Goal: Information Seeking & Learning: Learn about a topic

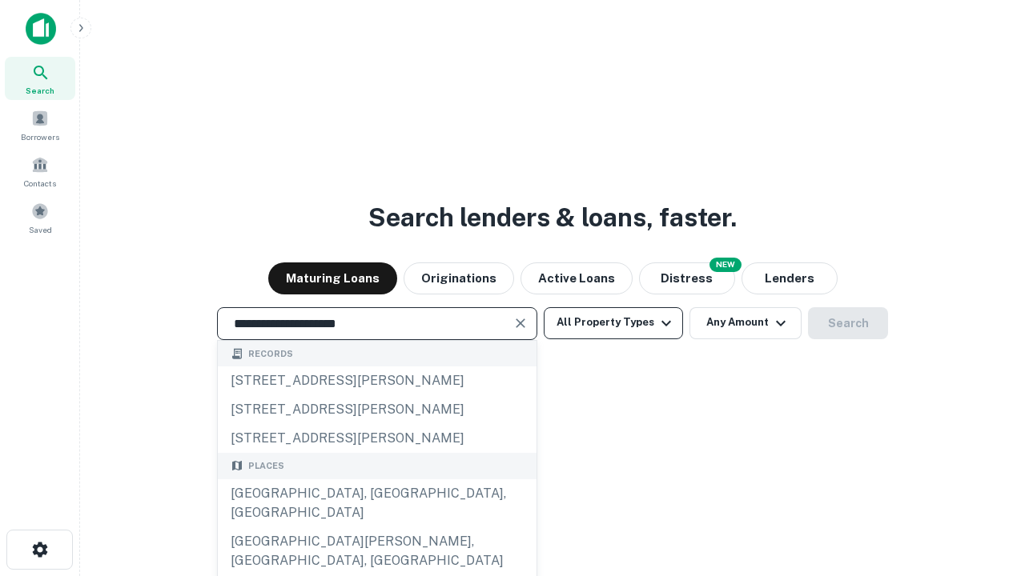
click at [376, 528] on div "Santa Monica, CA, USA" at bounding box center [377, 504] width 319 height 48
click at [613, 323] on button "All Property Types" at bounding box center [613, 323] width 139 height 32
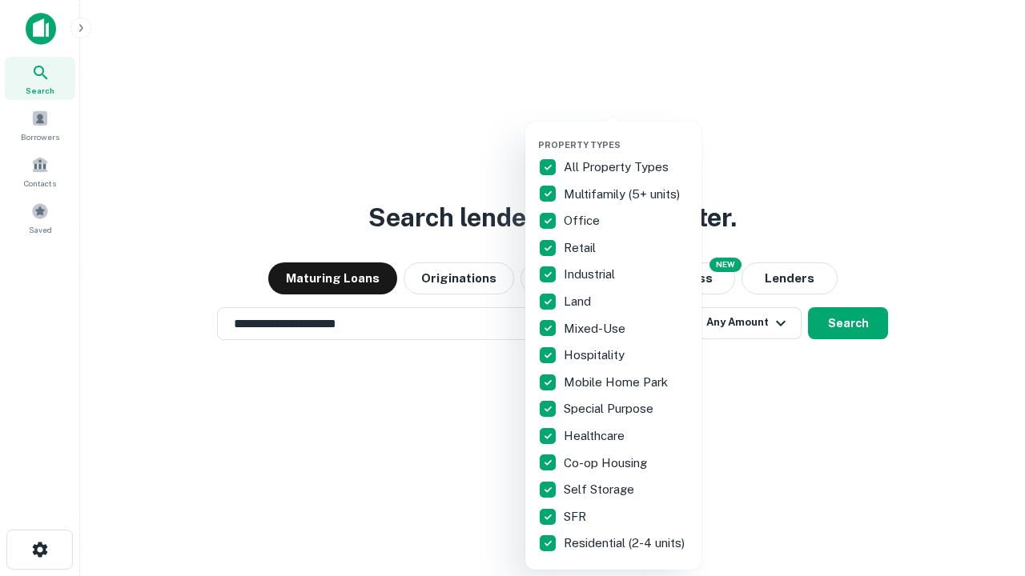
type input "**********"
click at [626, 134] on button "button" at bounding box center [626, 134] width 176 height 1
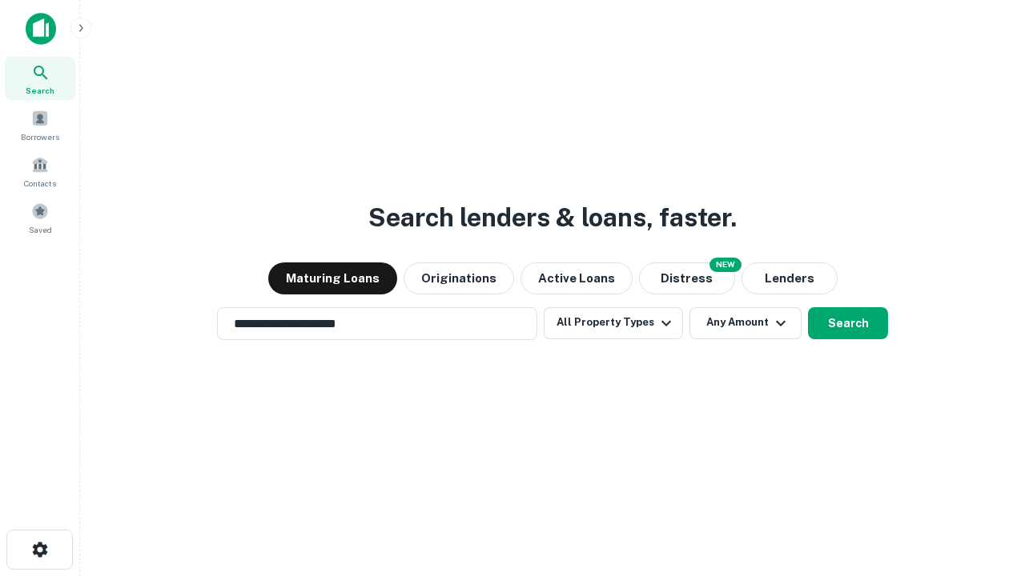
scroll to position [25, 0]
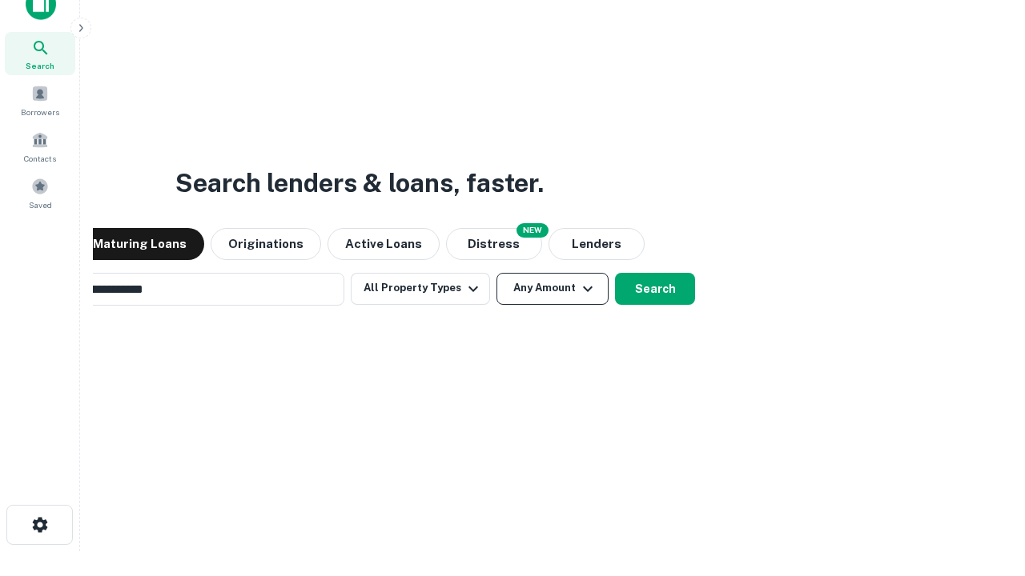
click at [496, 273] on button "Any Amount" at bounding box center [552, 289] width 112 height 32
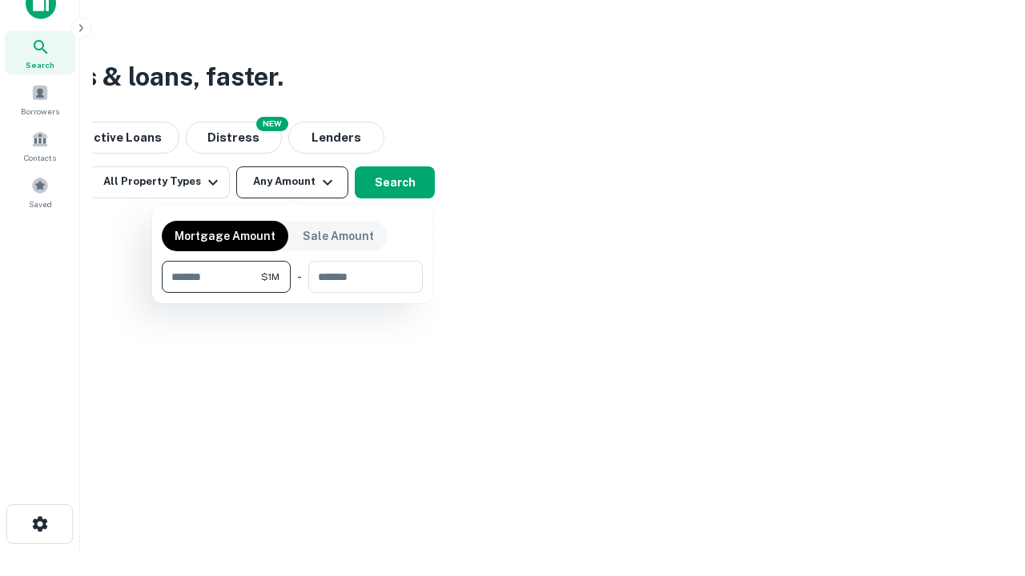
type input "*******"
click at [292, 293] on button "button" at bounding box center [292, 293] width 261 height 1
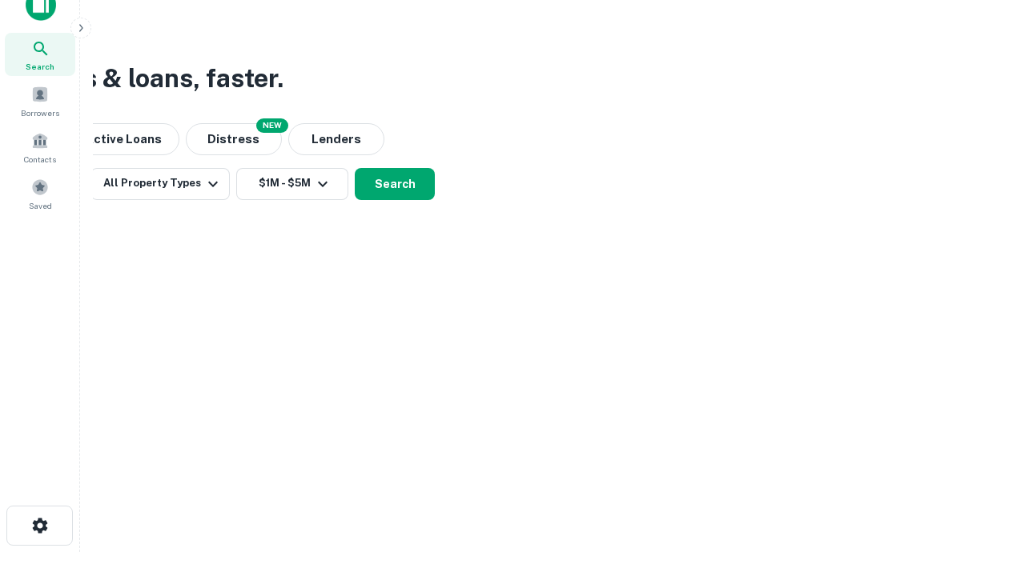
scroll to position [10, 295]
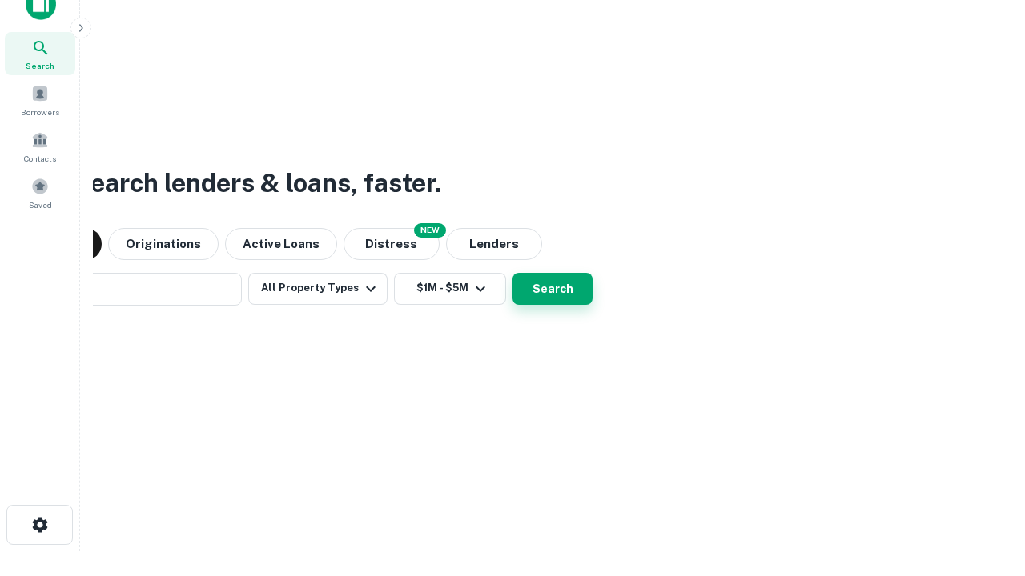
click at [512, 273] on button "Search" at bounding box center [552, 289] width 80 height 32
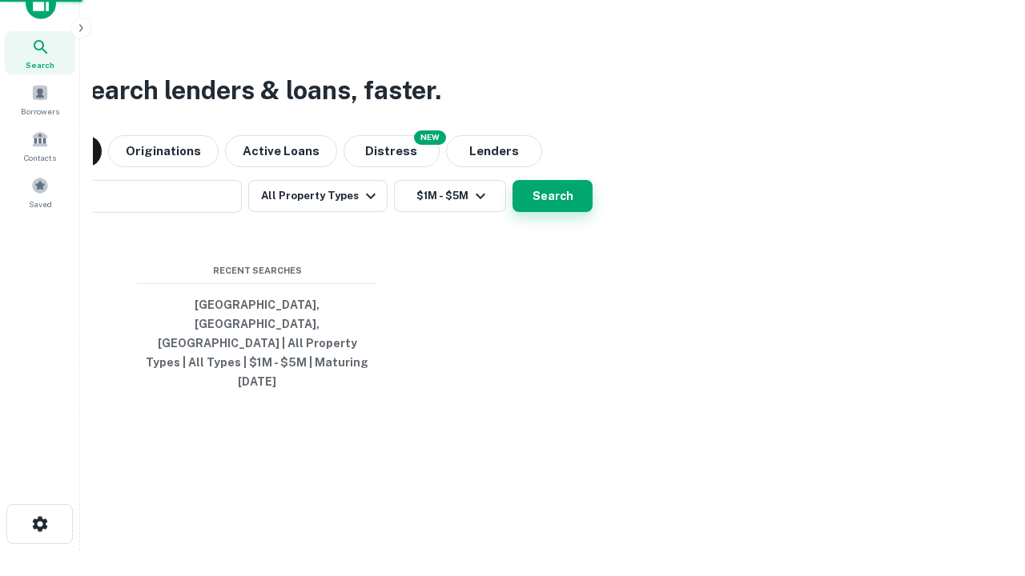
scroll to position [42, 453]
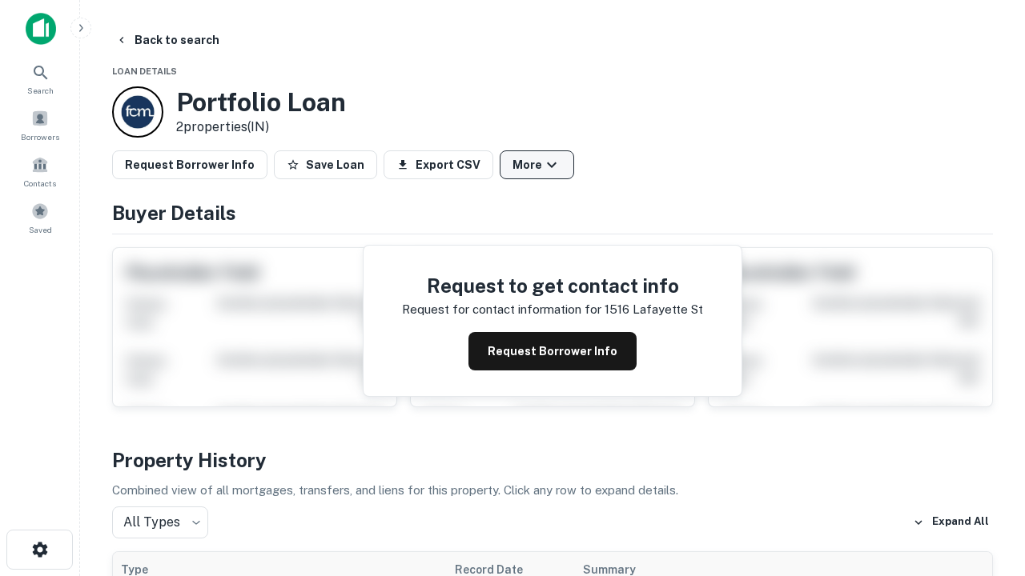
click at [536, 165] on button "More" at bounding box center [537, 165] width 74 height 29
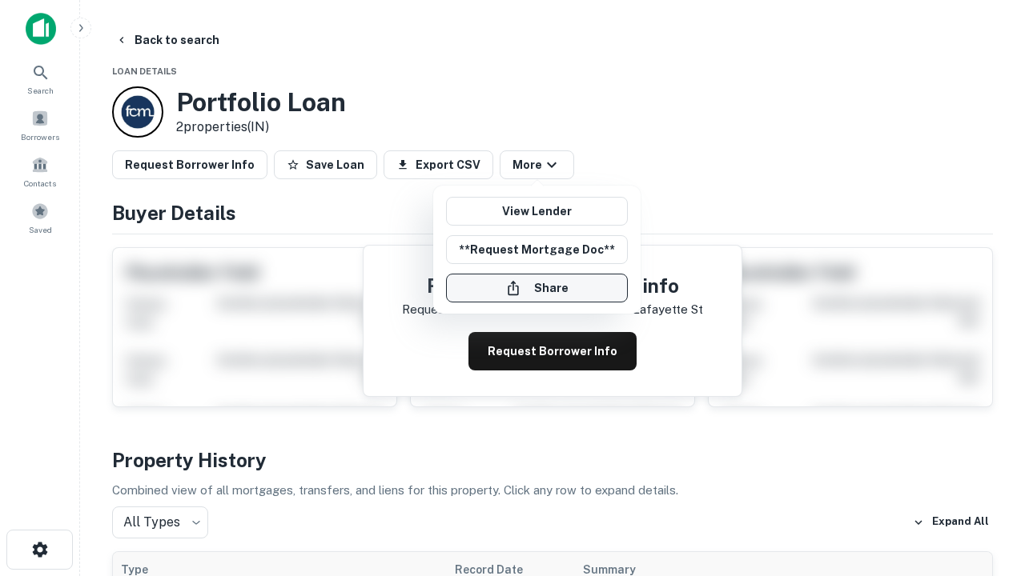
click at [536, 288] on button "Share" at bounding box center [537, 288] width 182 height 29
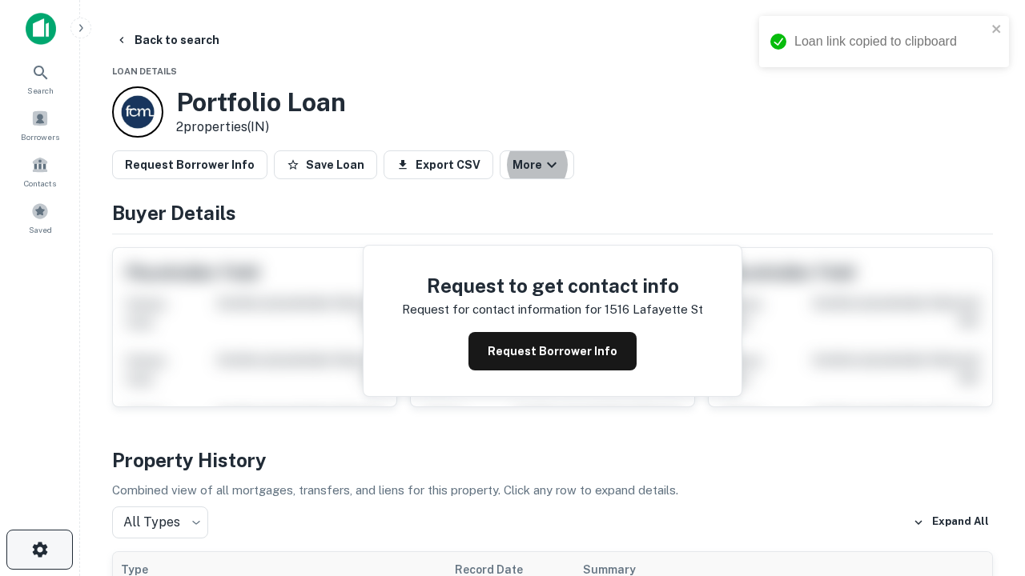
click at [39, 550] on icon "button" at bounding box center [39, 549] width 19 height 19
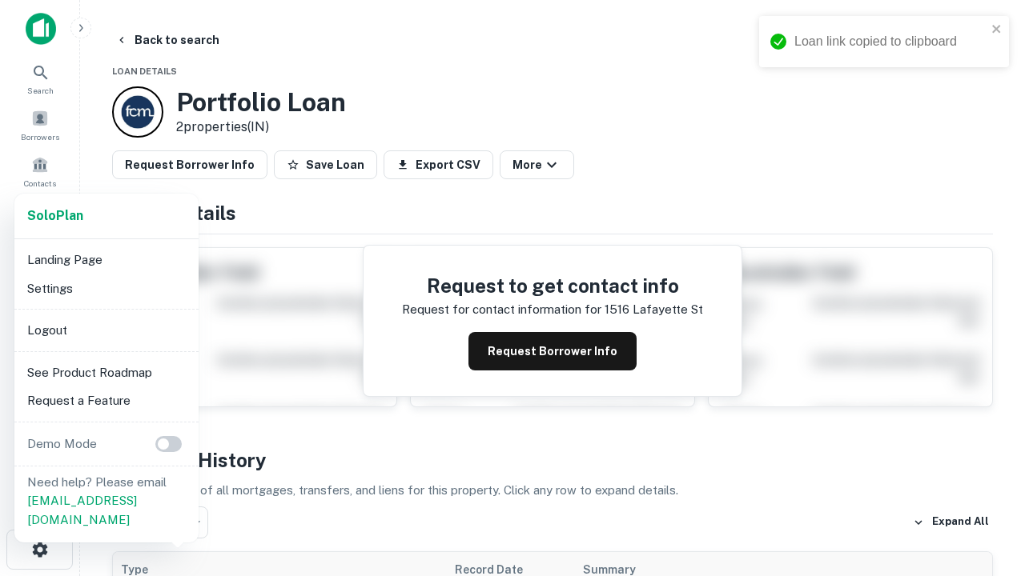
click at [106, 330] on li "Logout" at bounding box center [106, 330] width 171 height 29
